Goal: Information Seeking & Learning: Learn about a topic

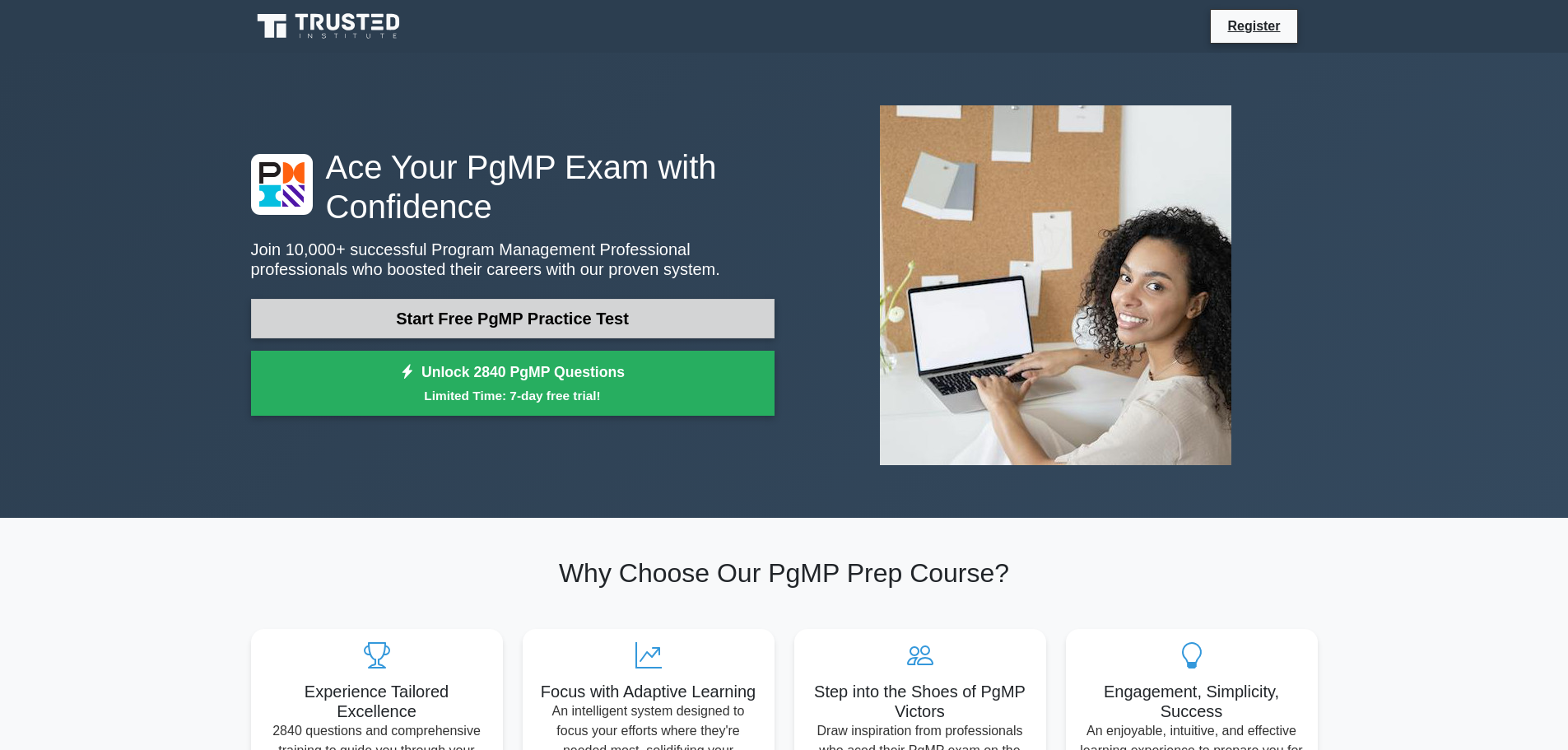
click at [526, 321] on link "Start Free PgMP Practice Test" at bounding box center [512, 319] width 523 height 40
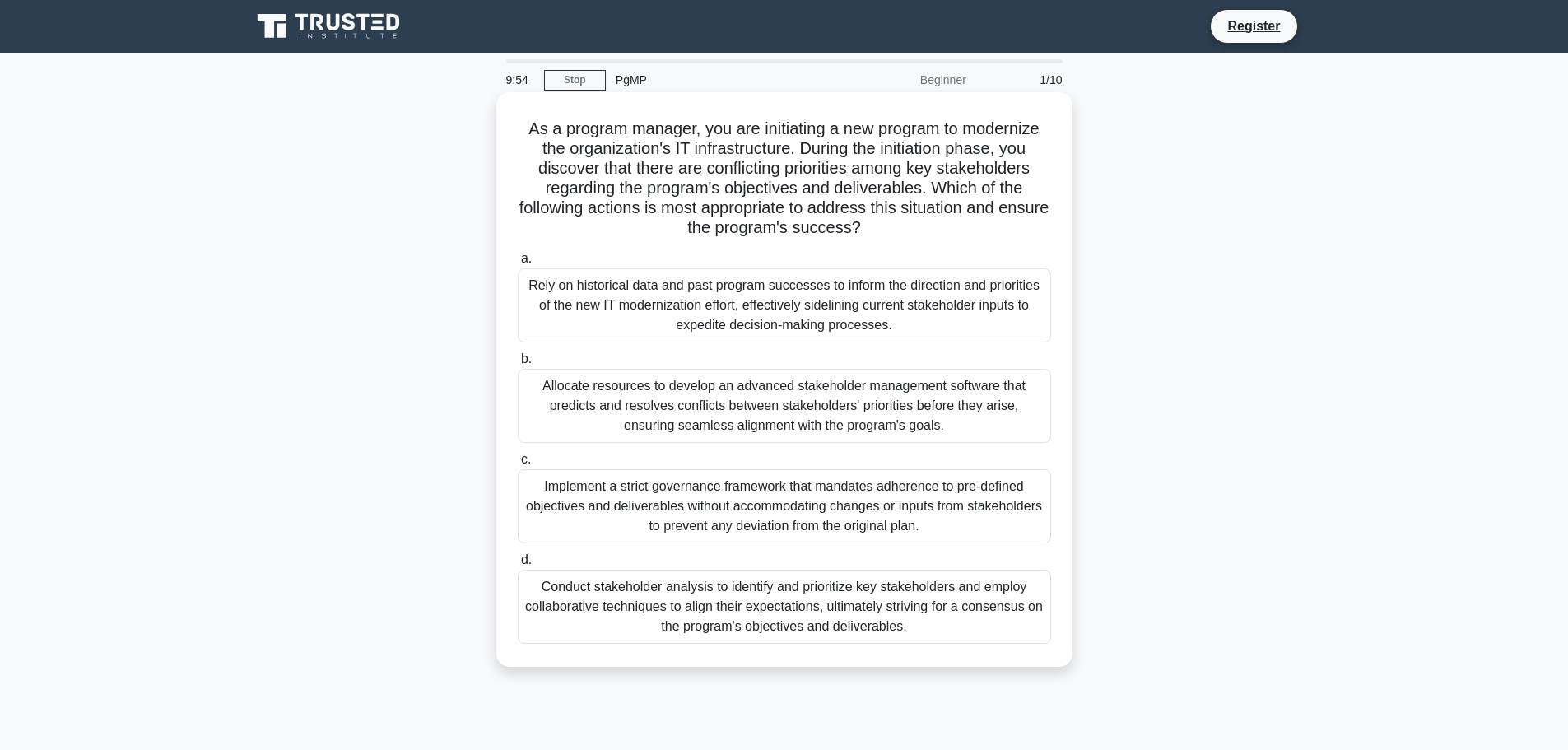
click at [674, 306] on div "Rely on historical data and past program successes to inform the direction and …" at bounding box center [784, 305] width 533 height 74
click at [517, 264] on input "a. Rely on historical data and past program successes to inform the direction a…" at bounding box center [517, 258] width 0 height 11
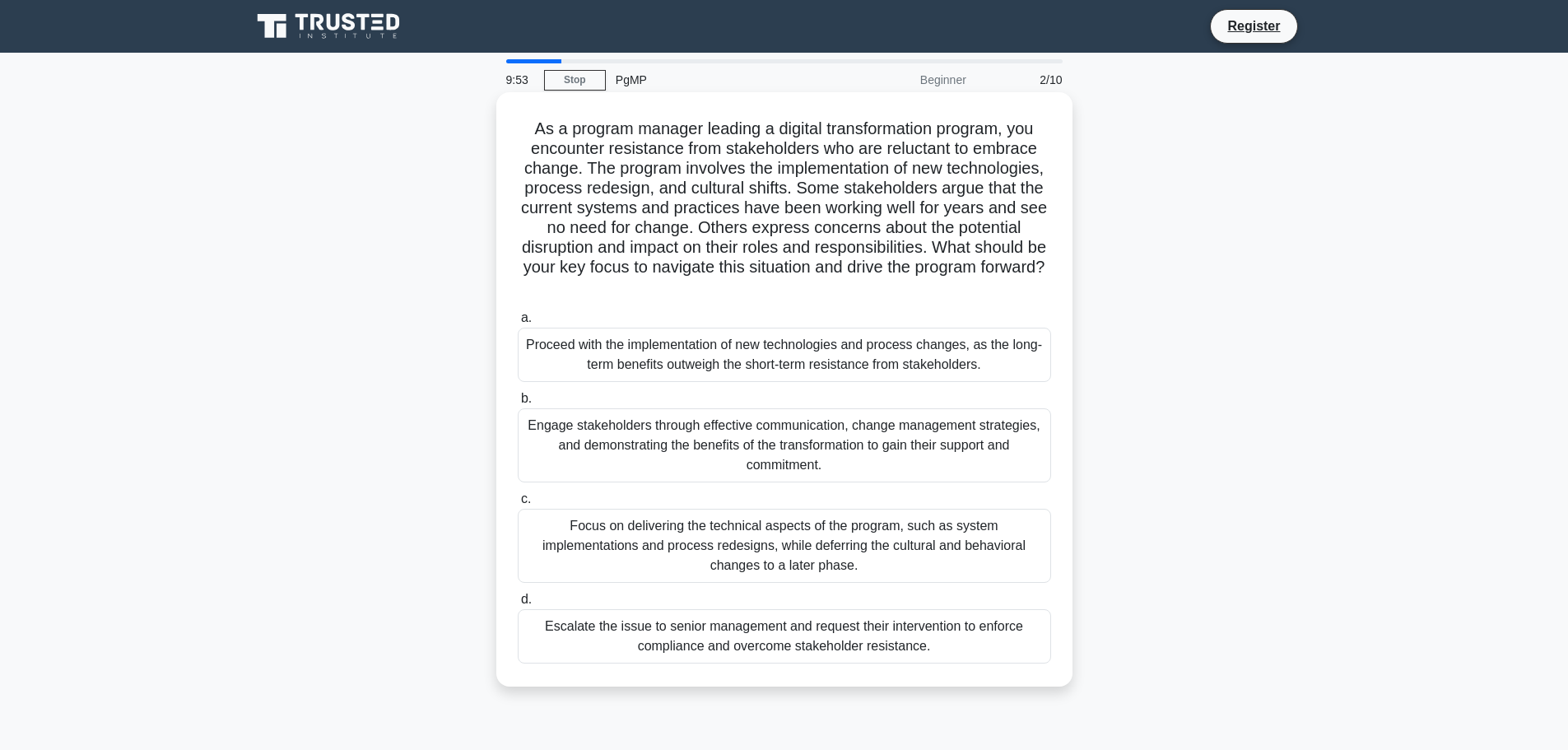
click at [717, 439] on div "Engage stakeholders through effective communication, change management strategi…" at bounding box center [784, 445] width 533 height 74
click at [517, 404] on input "b. Engage stakeholders through effective communication, change management strat…" at bounding box center [517, 399] width 0 height 11
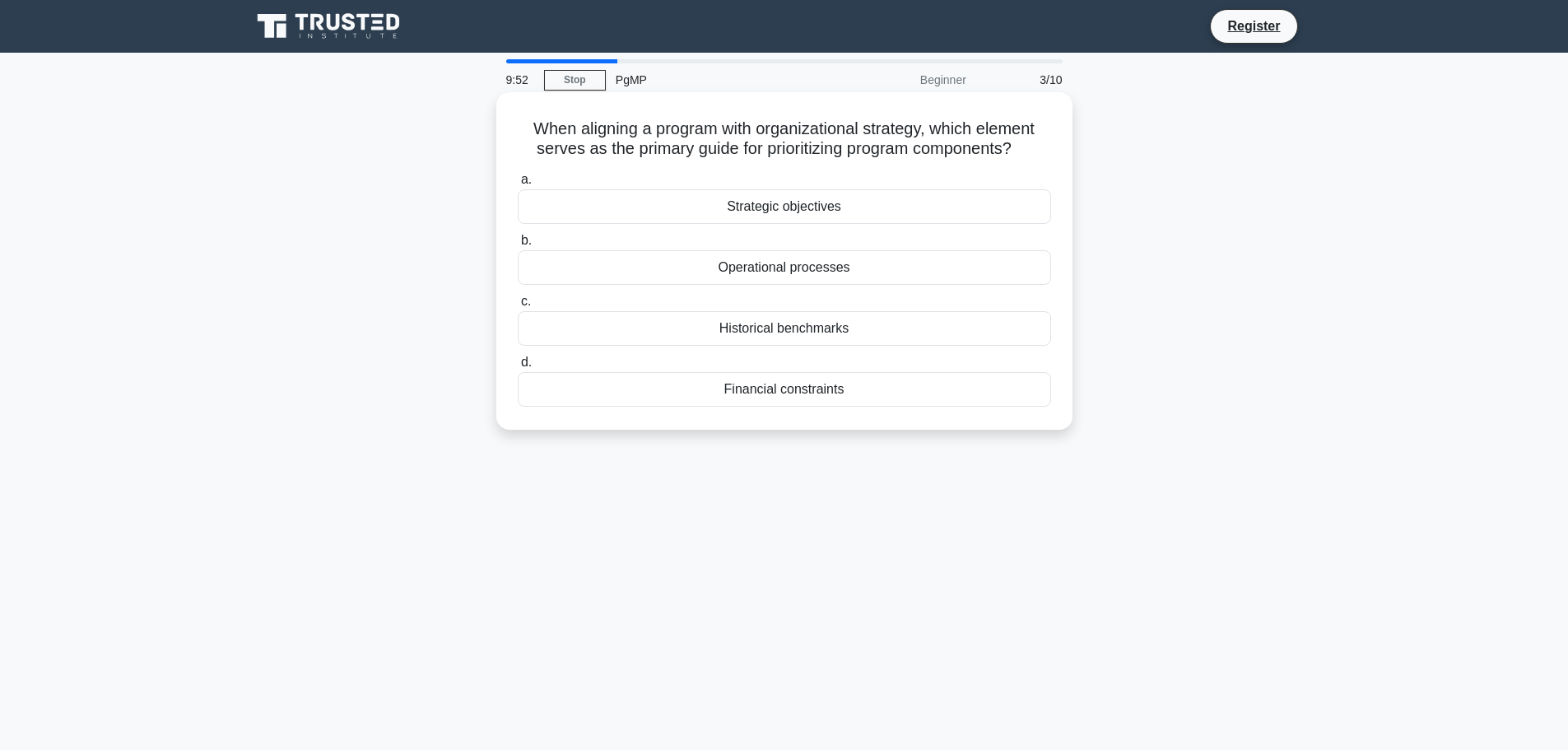
click at [773, 206] on div "Strategic objectives" at bounding box center [784, 206] width 533 height 35
click at [517, 185] on input "a. Strategic objectives" at bounding box center [517, 179] width 0 height 11
click at [788, 276] on div "Implementation" at bounding box center [784, 267] width 533 height 35
click at [517, 246] on input "b. Implementation" at bounding box center [517, 240] width 0 height 11
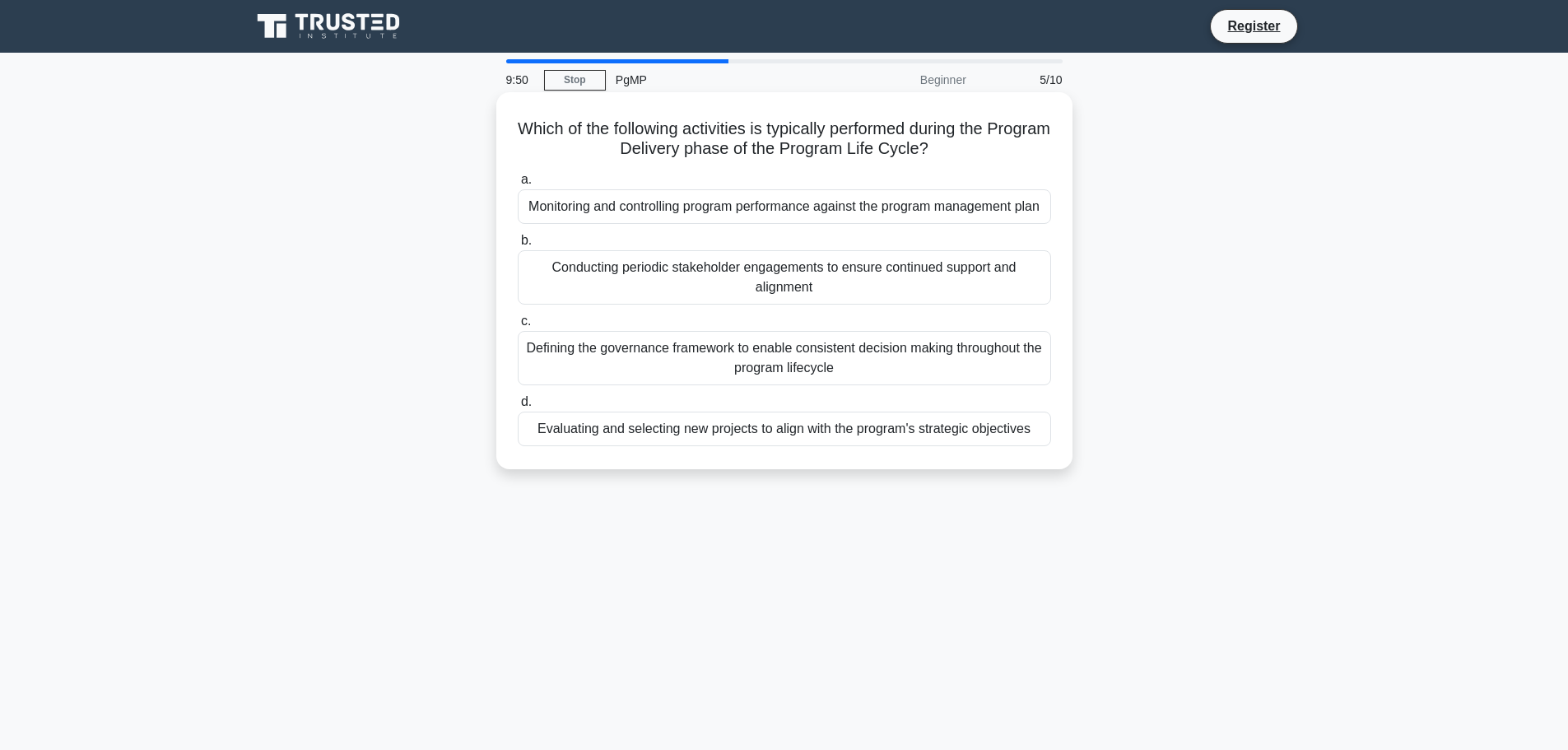
click at [798, 362] on div "Defining the governance framework to enable consistent decision making througho…" at bounding box center [784, 357] width 533 height 54
click at [517, 327] on input "c. Defining the governance framework to enable consistent decision making throu…" at bounding box center [517, 321] width 0 height 11
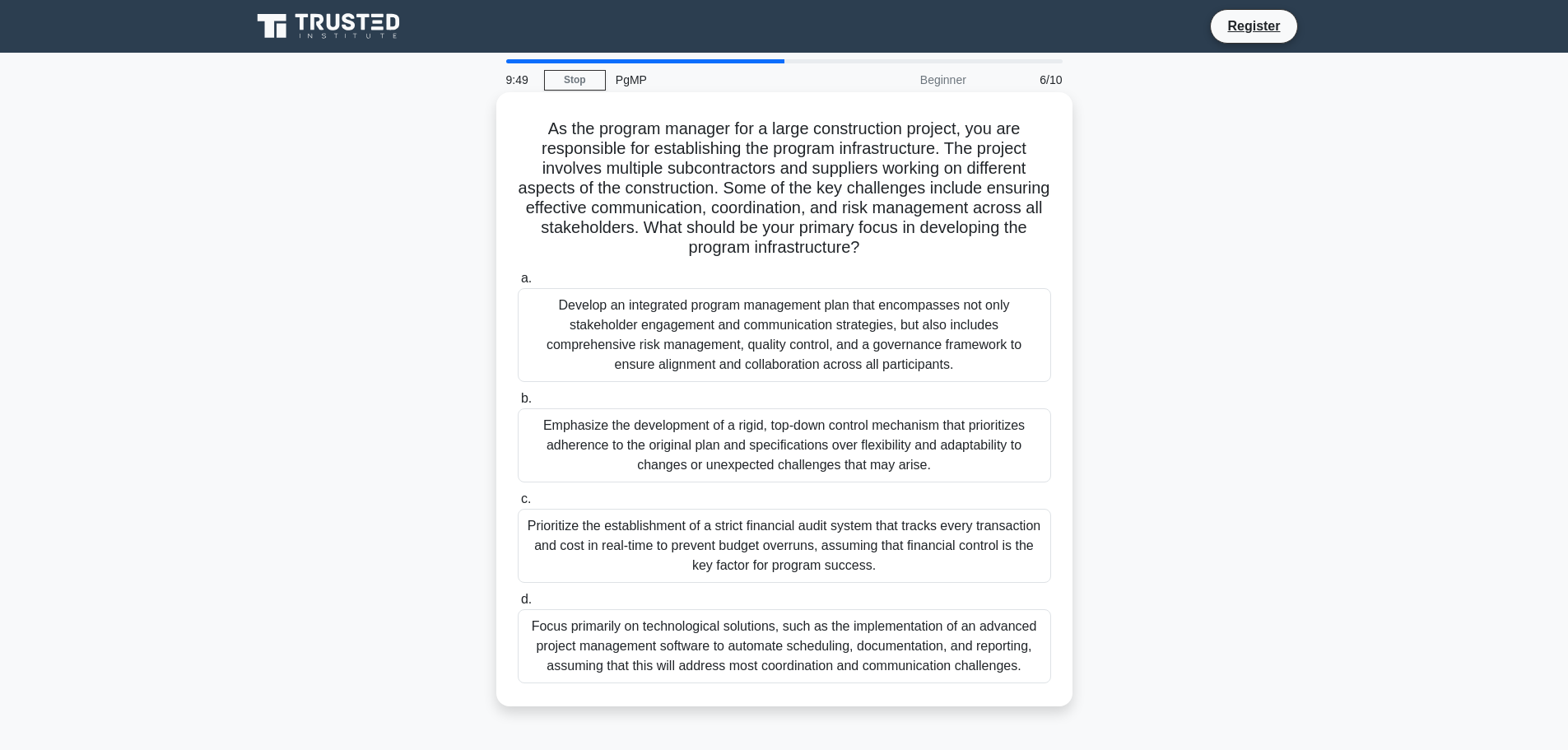
click at [757, 328] on div "Develop an integrated program management plan that encompasses not only stakeho…" at bounding box center [784, 334] width 533 height 94
click at [517, 284] on input "a. Develop an integrated program management plan that encompasses not only stak…" at bounding box center [517, 278] width 0 height 11
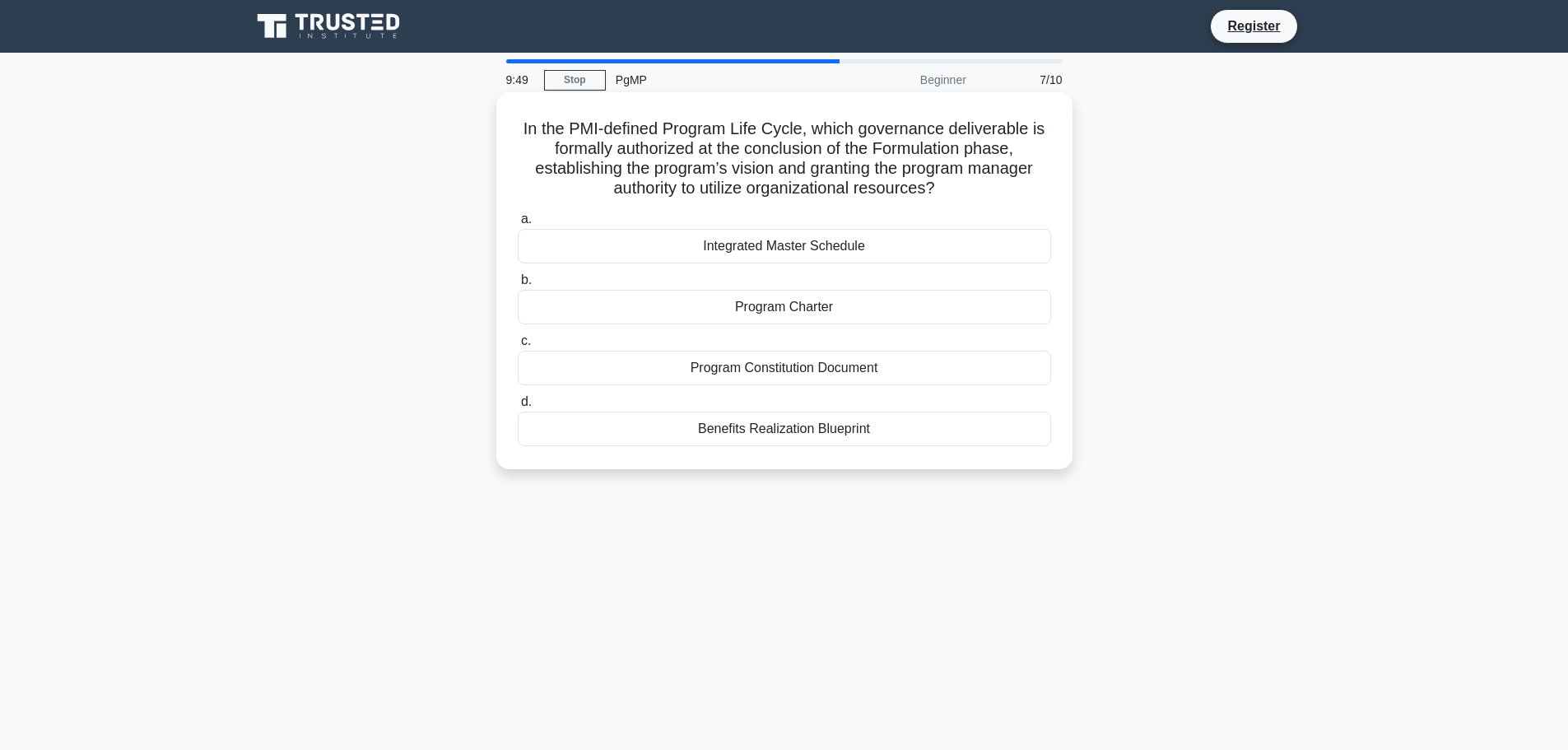
click at [742, 379] on div "Program Constitution Document" at bounding box center [784, 367] width 533 height 35
click at [517, 346] on input "c. Program Constitution Document" at bounding box center [517, 340] width 0 height 11
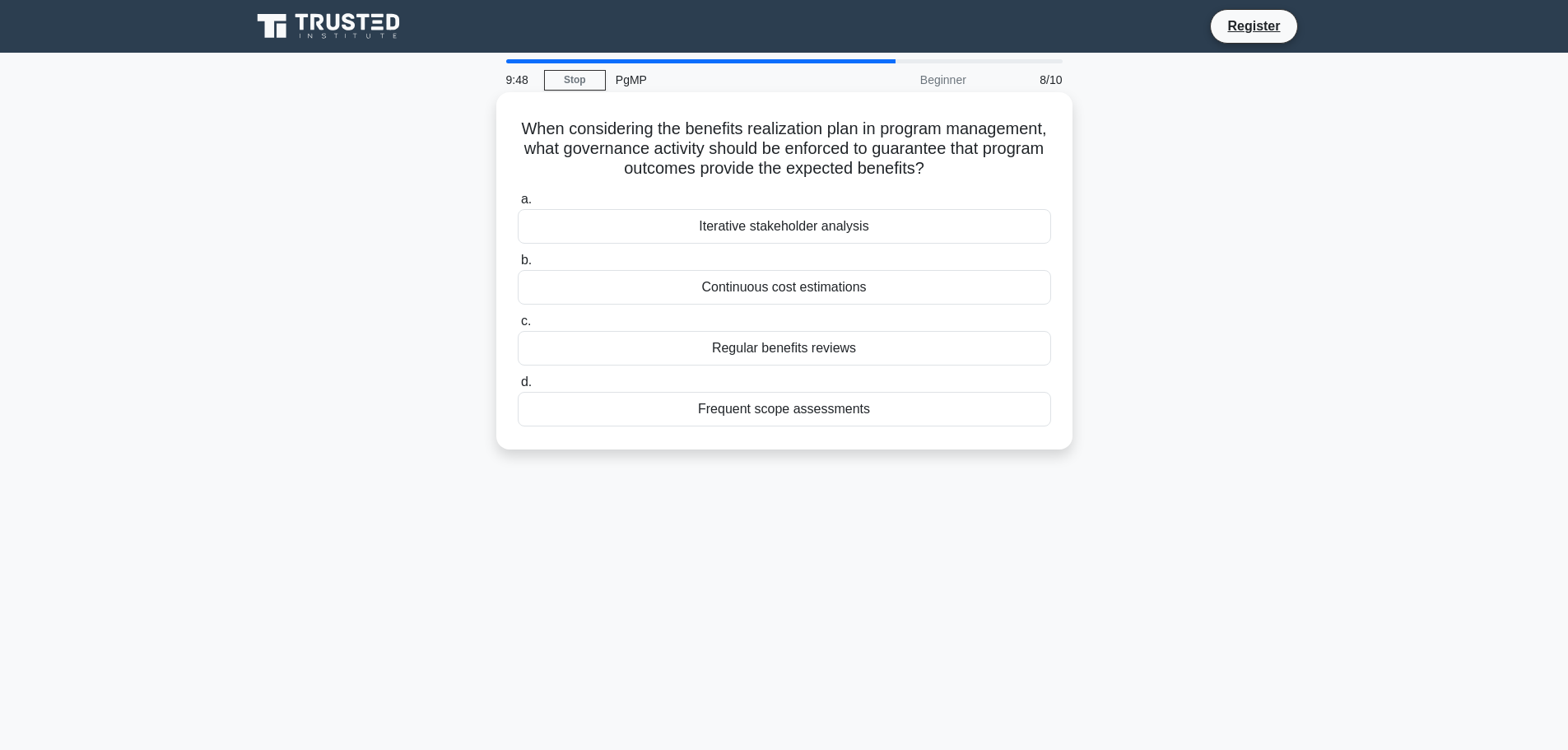
click at [769, 397] on div "Frequent scope assessments" at bounding box center [784, 409] width 533 height 35
click at [517, 388] on input "d. Frequent scope assessments" at bounding box center [517, 382] width 0 height 11
click at [769, 278] on div "Final risk evaluation" at bounding box center [784, 287] width 533 height 35
click at [517, 266] on input "b. Final risk evaluation" at bounding box center [517, 260] width 0 height 11
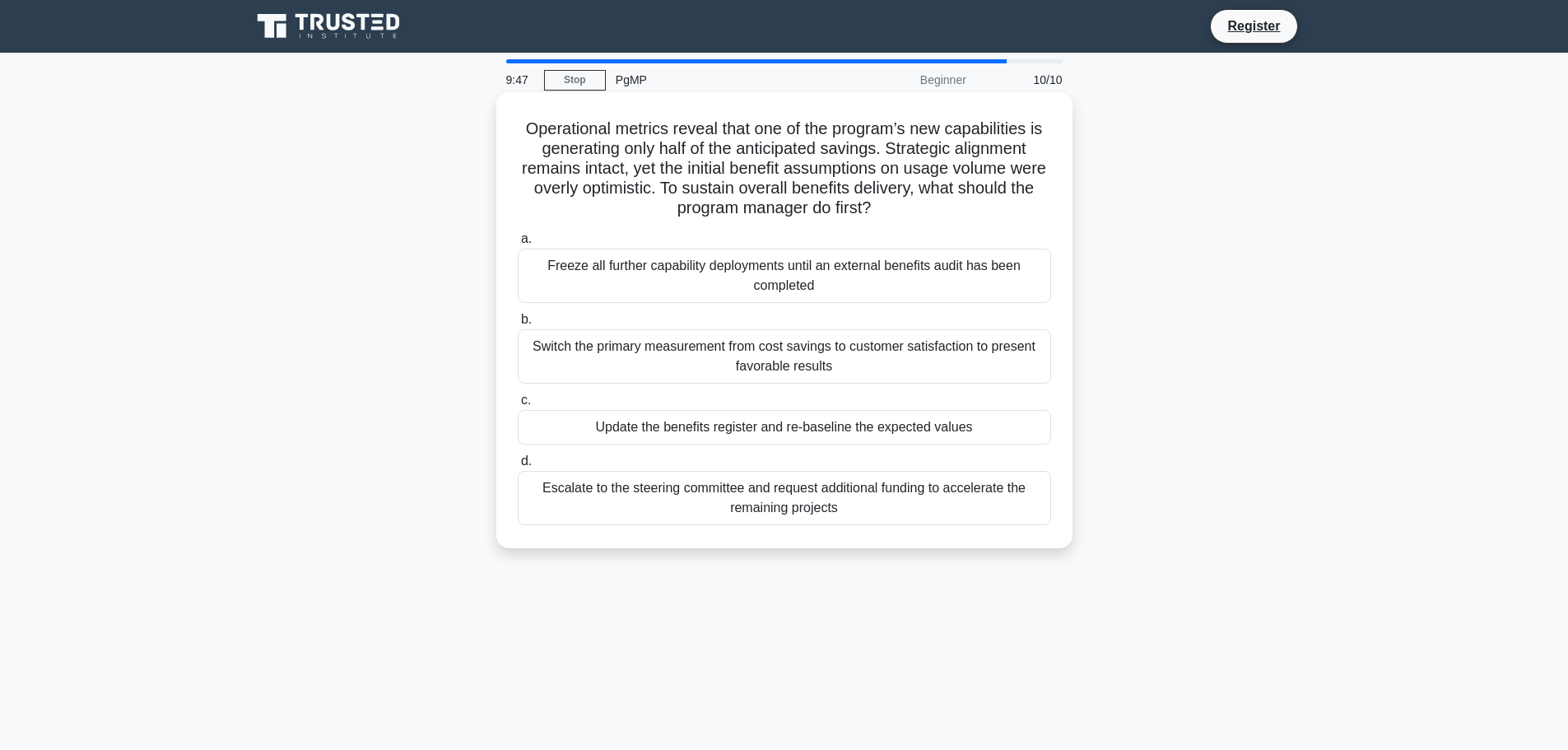
click at [781, 364] on div "Switch the primary measurement from cost savings to customer satisfaction to pr…" at bounding box center [784, 356] width 533 height 54
click at [517, 326] on input "b. Switch the primary measurement from cost savings to customer satisfaction to…" at bounding box center [517, 320] width 0 height 11
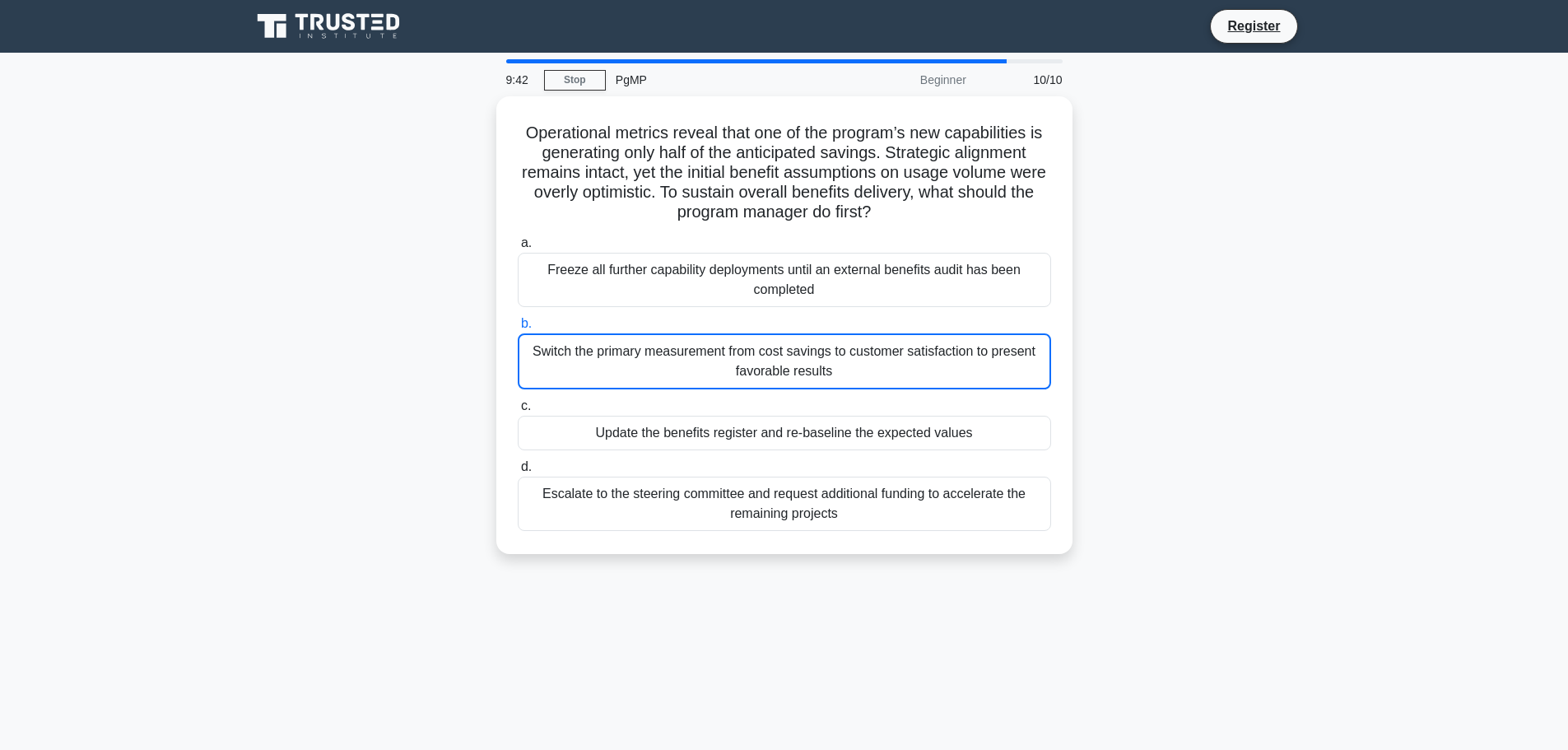
click at [353, 32] on icon at bounding box center [330, 27] width 158 height 32
